Goal: Information Seeking & Learning: Understand process/instructions

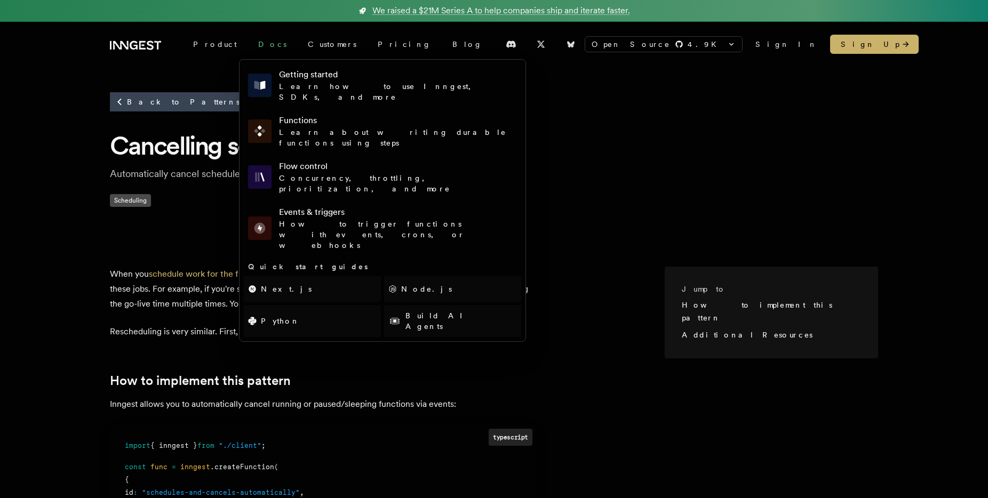
click at [249, 46] on link "Docs" at bounding box center [272, 44] width 50 height 19
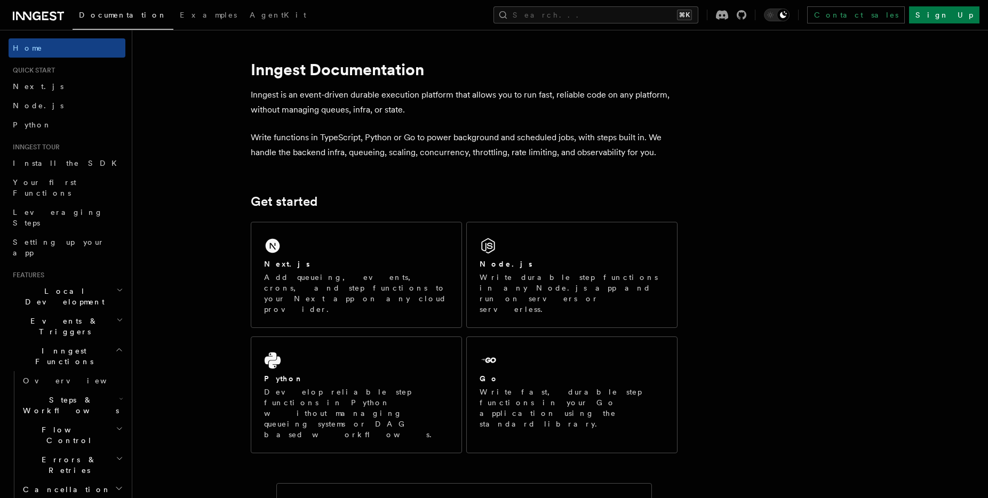
click at [106, 341] on h2 "Inngest Functions" at bounding box center [67, 356] width 117 height 30
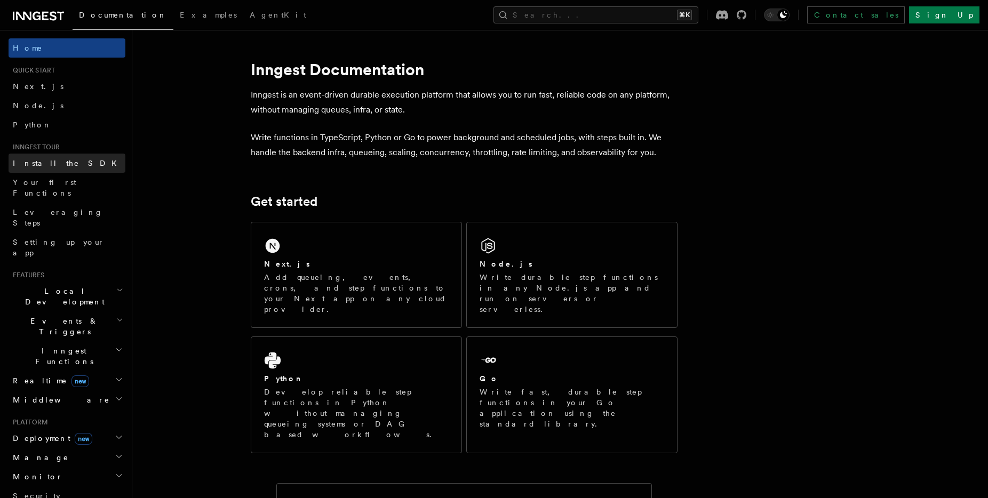
click at [47, 164] on span "Install the SDK" at bounding box center [68, 163] width 110 height 9
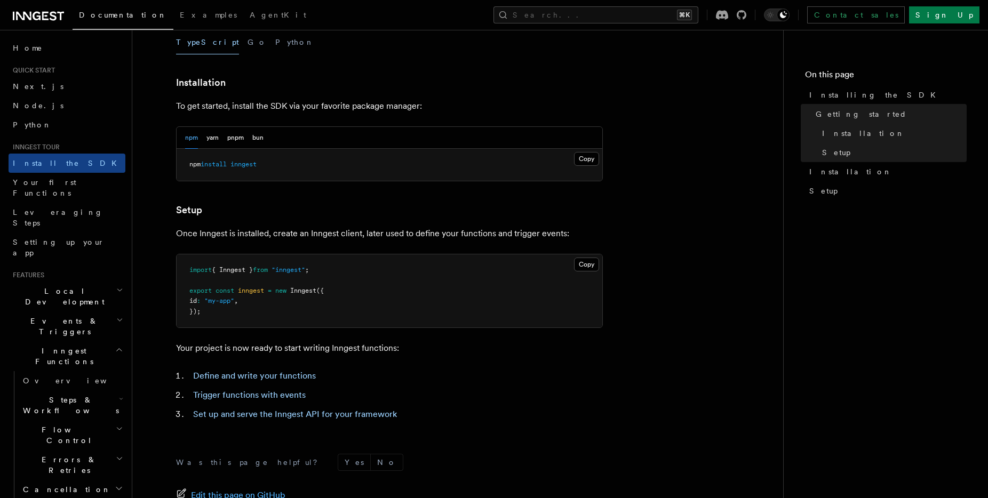
scroll to position [389, 0]
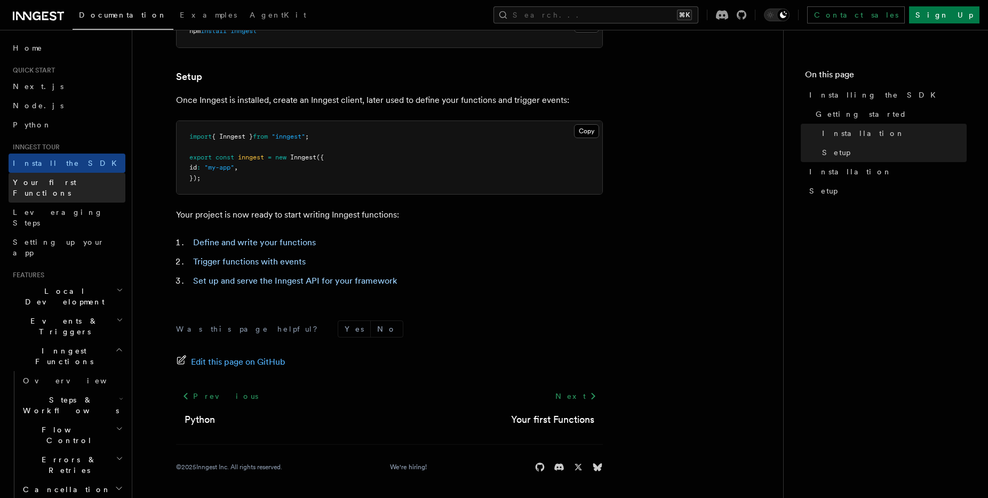
click at [79, 185] on link "Your first Functions" at bounding box center [67, 188] width 117 height 30
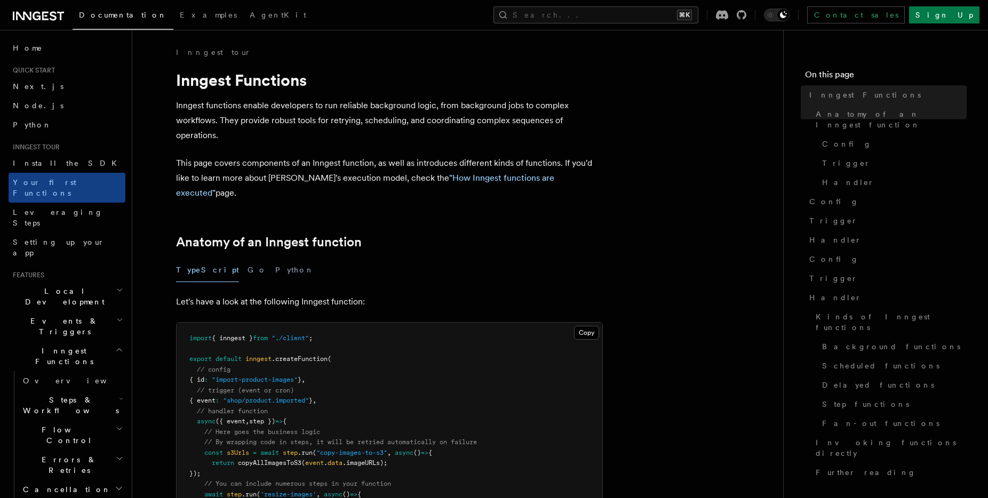
click at [75, 203] on link "Leveraging Steps" at bounding box center [67, 218] width 117 height 30
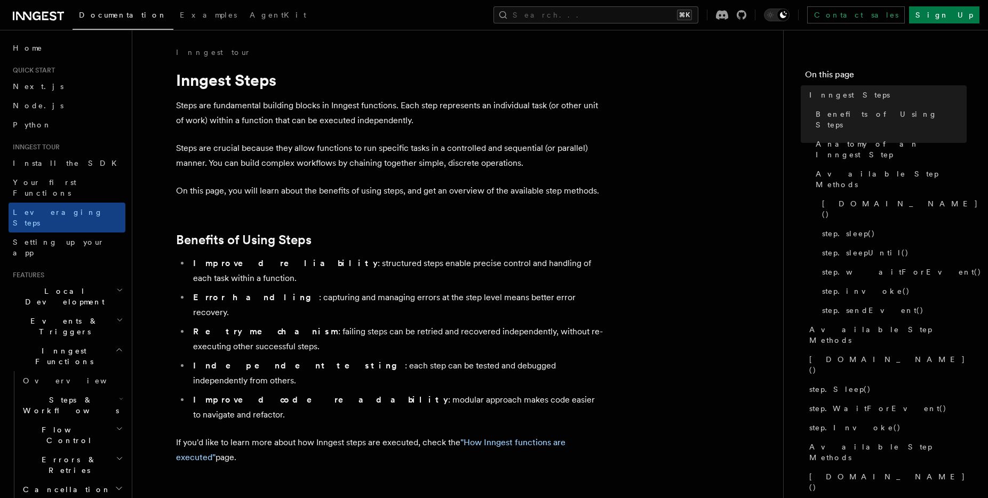
click at [87, 341] on h2 "Inngest Functions" at bounding box center [67, 356] width 117 height 30
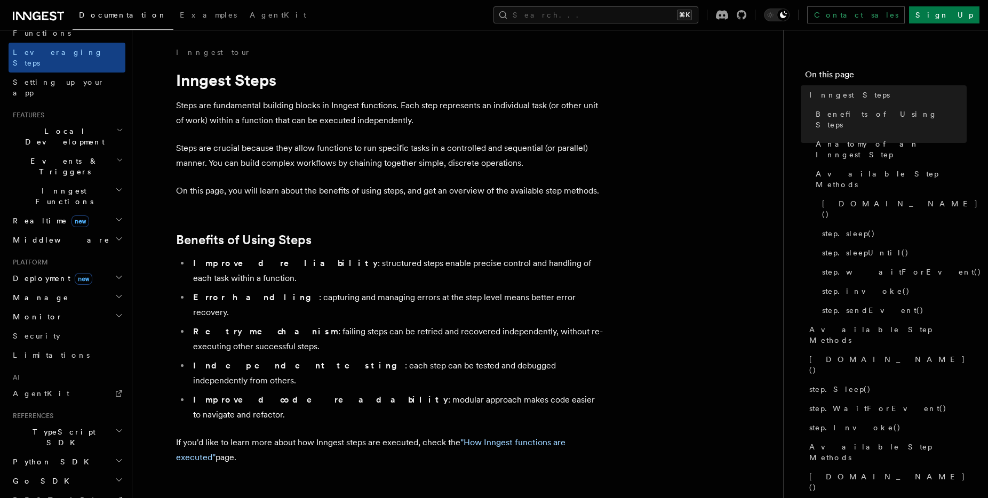
scroll to position [221, 0]
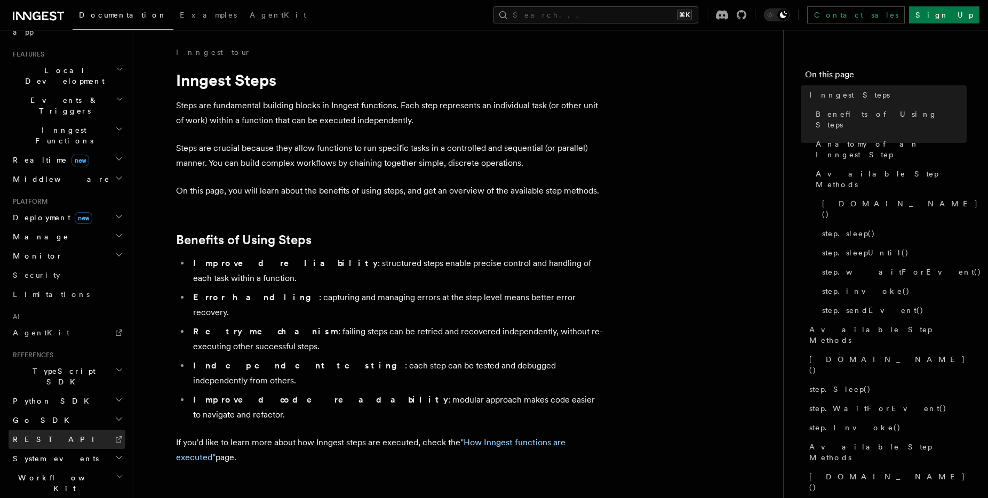
click at [115, 435] on icon at bounding box center [119, 439] width 9 height 9
click at [58, 366] on span "TypeScript SDK" at bounding box center [62, 376] width 107 height 21
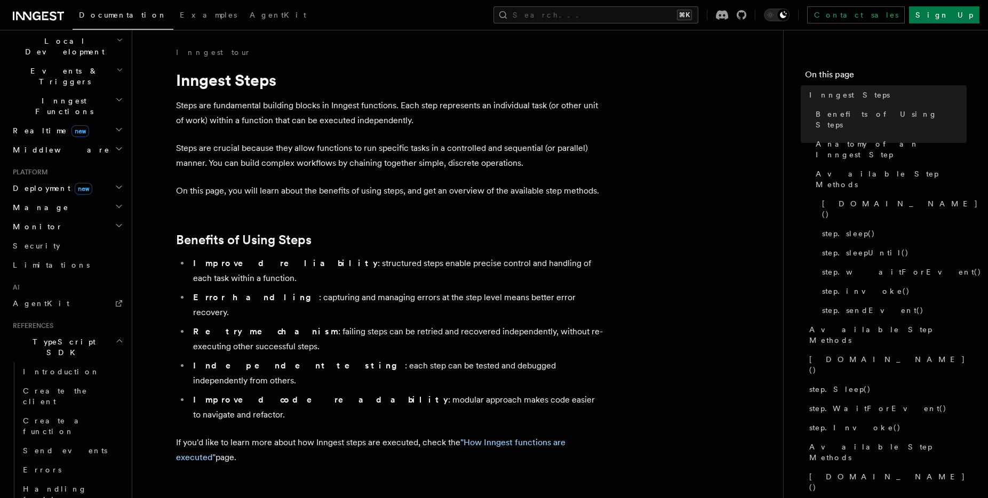
scroll to position [280, 0]
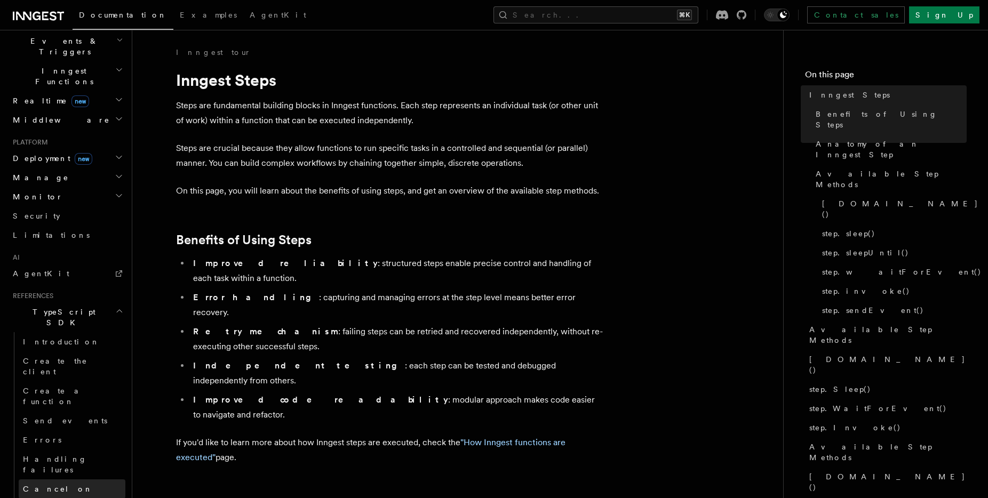
click at [66, 479] on link "Cancel on" at bounding box center [72, 488] width 107 height 19
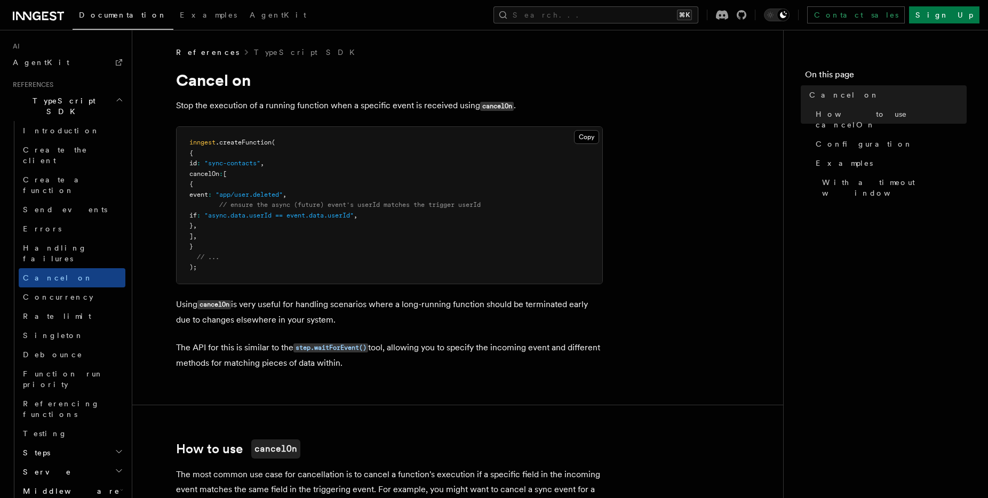
scroll to position [468, 0]
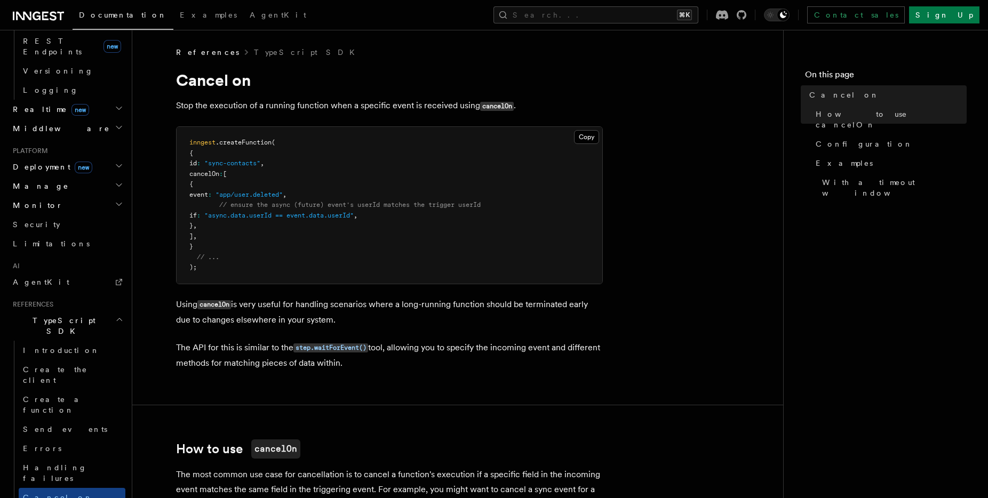
click at [60, 315] on span "TypeScript SDK" at bounding box center [62, 325] width 107 height 21
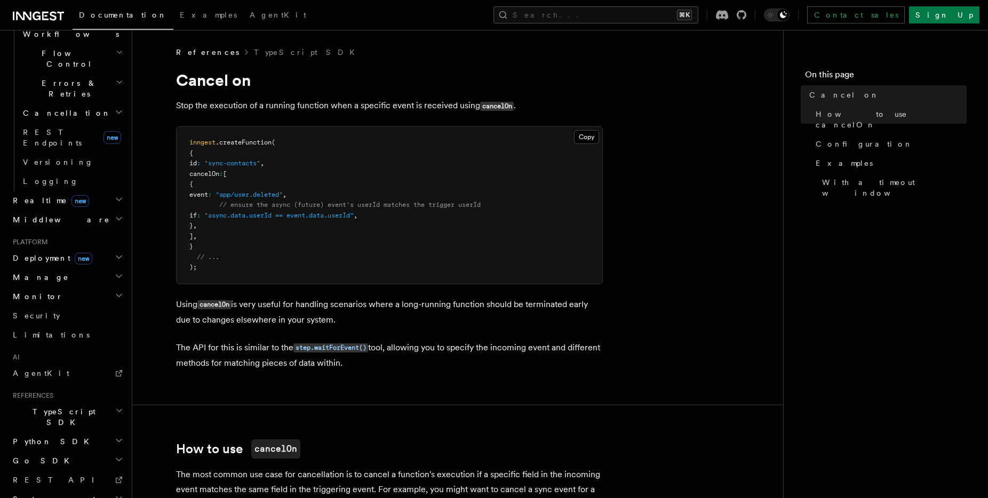
click at [84, 248] on h2 "Deployment new" at bounding box center [67, 257] width 117 height 19
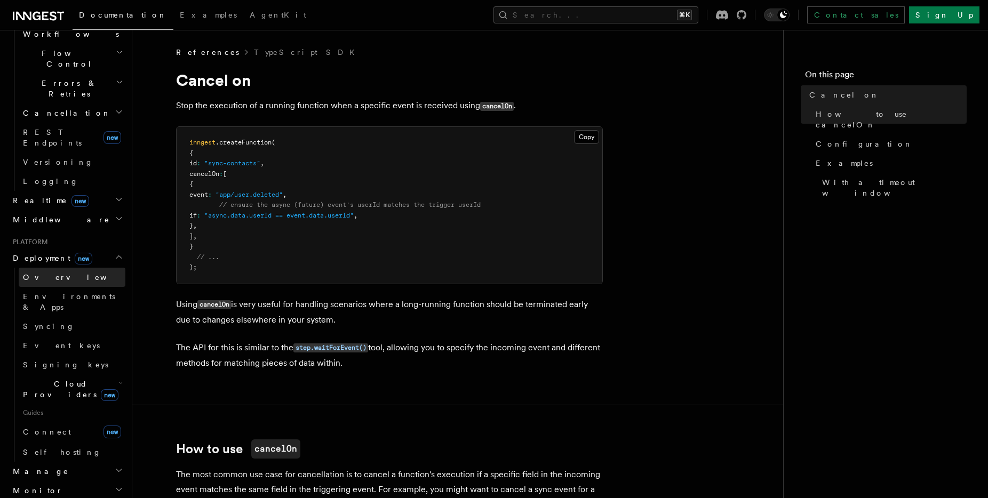
click at [82, 268] on link "Overview" at bounding box center [72, 277] width 107 height 19
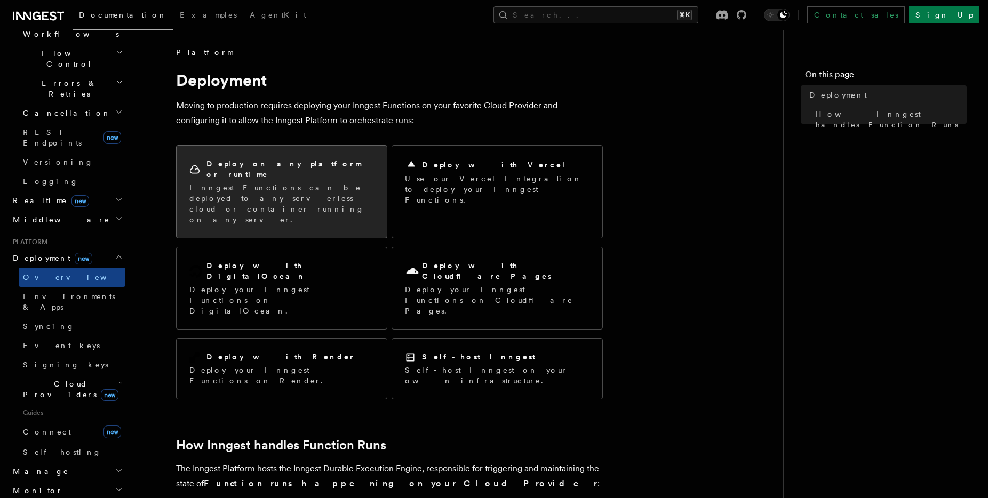
click at [291, 185] on p "Inngest Functions can be deployed to any serverless cloud or container running …" at bounding box center [281, 203] width 185 height 43
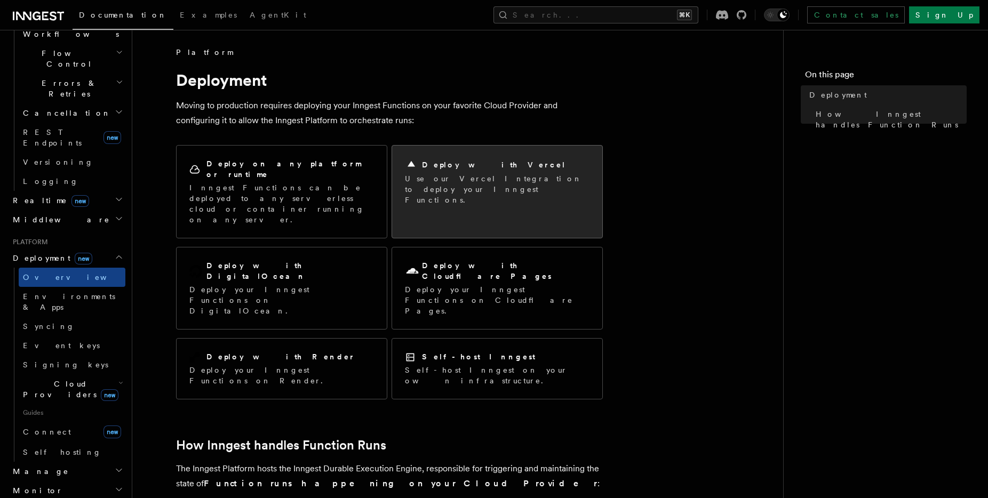
click at [460, 174] on p "Use our Vercel Integration to deploy your Inngest Functions." at bounding box center [497, 189] width 185 height 32
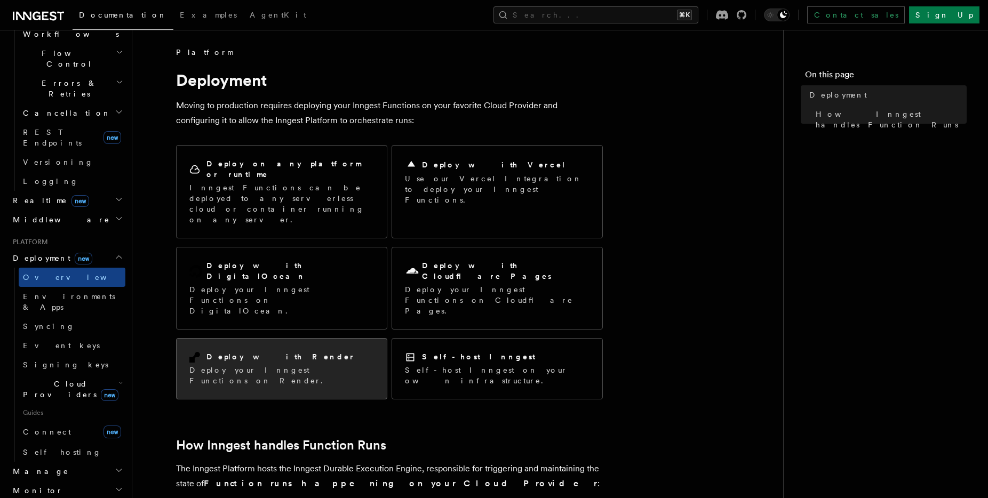
click at [342, 339] on div "Deploy with Render Deploy your Inngest Functions on Render." at bounding box center [282, 369] width 210 height 60
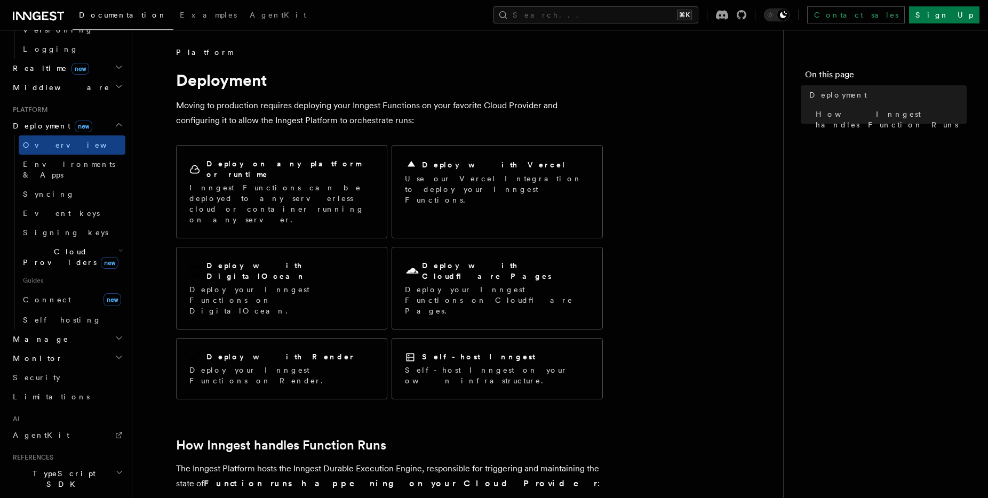
scroll to position [495, 0]
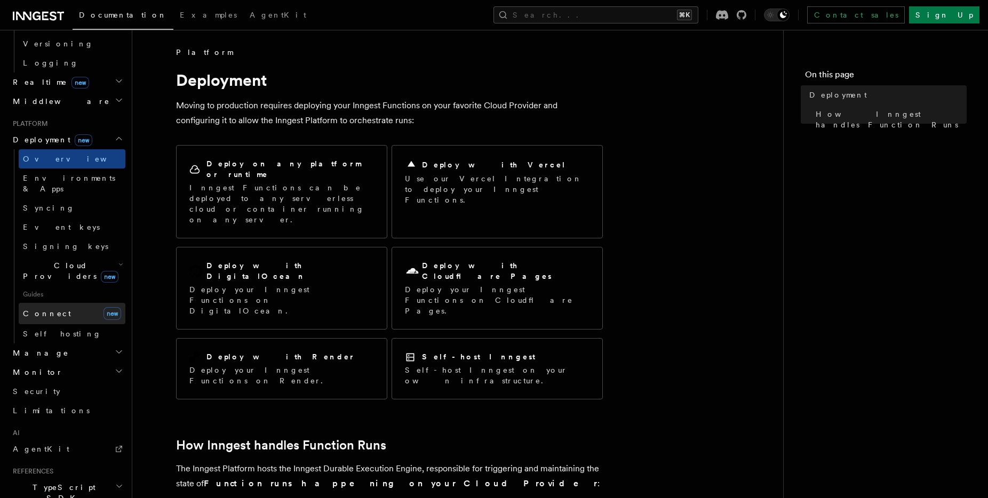
click at [53, 303] on link "Connect new" at bounding box center [72, 313] width 107 height 21
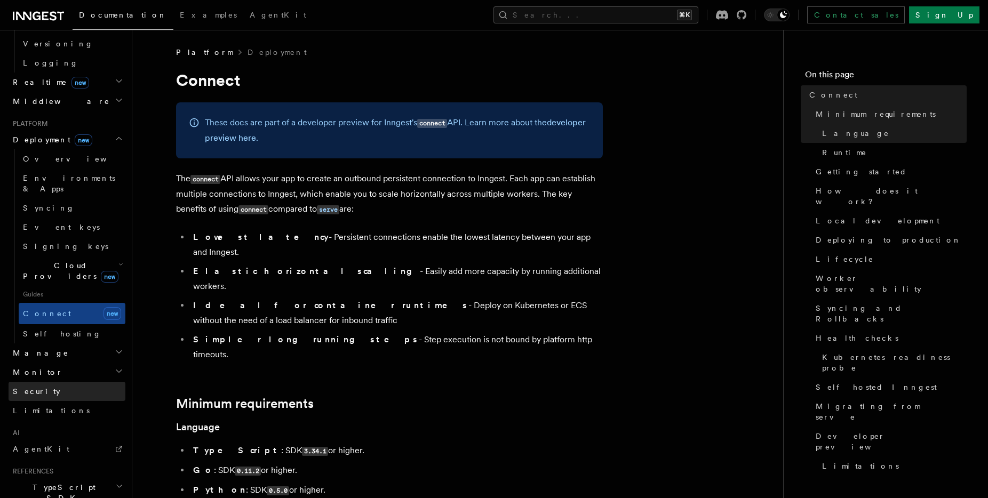
scroll to position [549, 0]
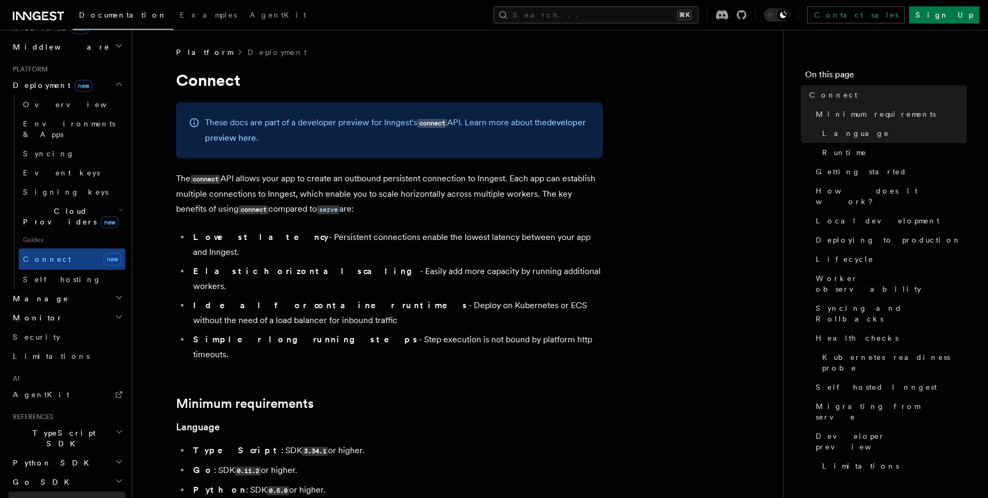
click at [72, 492] on link "REST API" at bounding box center [67, 501] width 117 height 19
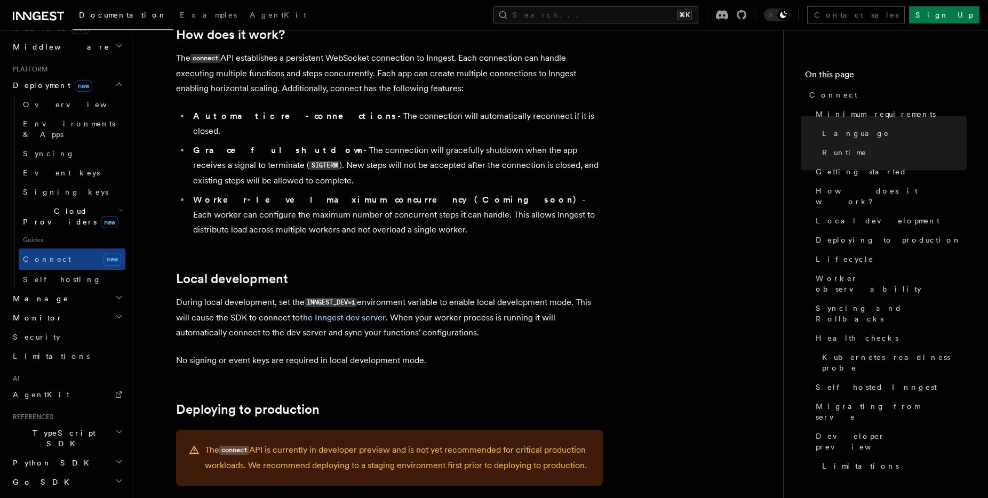
scroll to position [1197, 0]
